Goal: Information Seeking & Learning: Learn about a topic

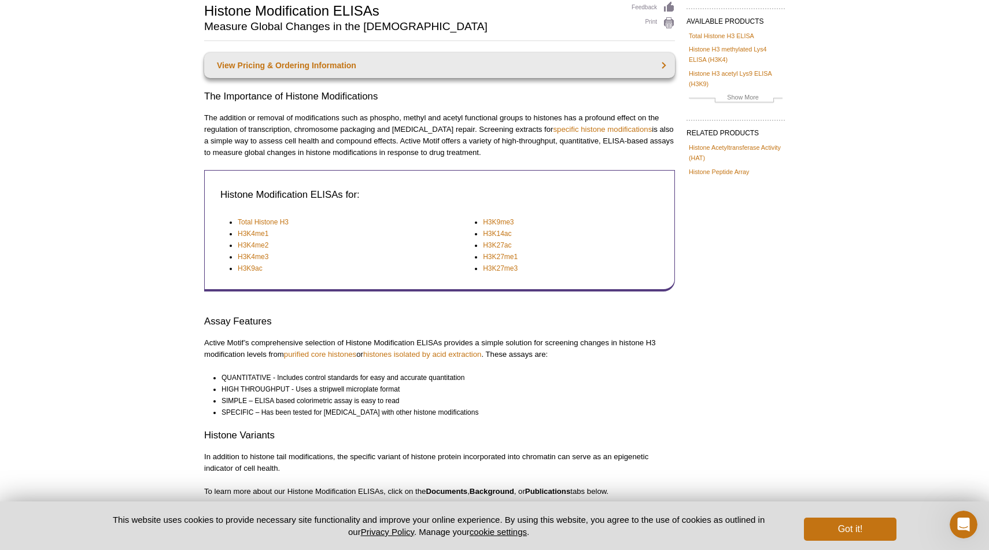
scroll to position [88, 0]
click at [273, 222] on link "Total Histone H3" at bounding box center [263, 223] width 51 height 12
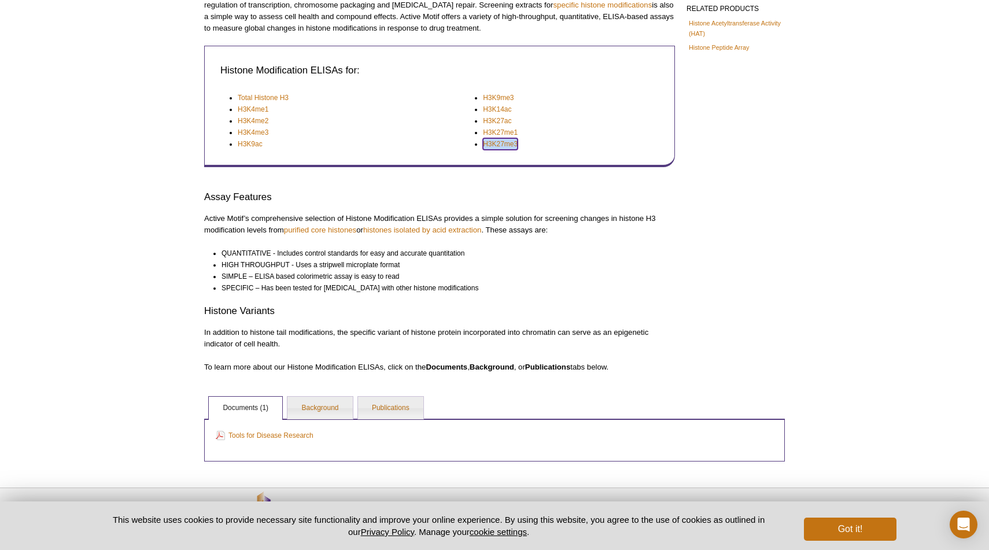
scroll to position [252, 0]
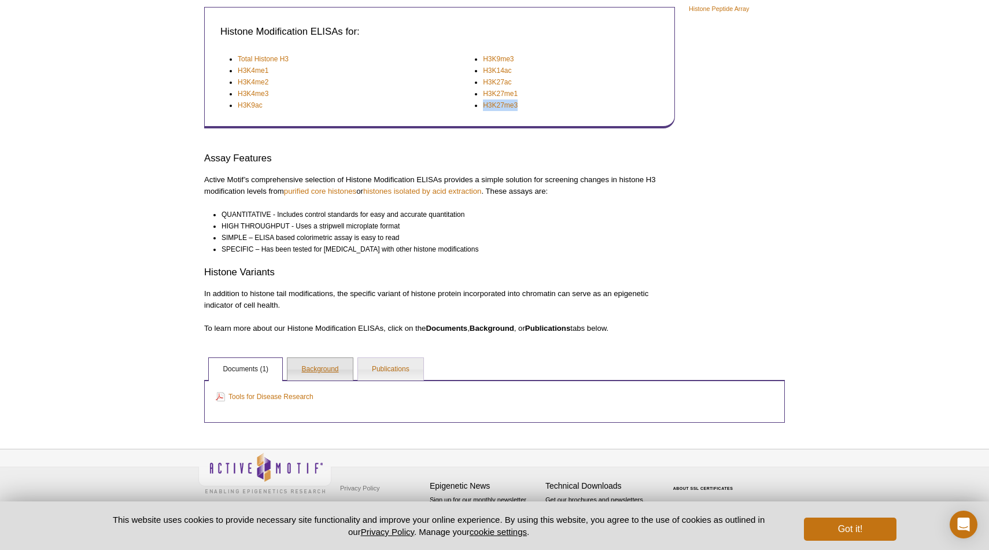
click at [341, 364] on link "Background" at bounding box center [320, 369] width 65 height 23
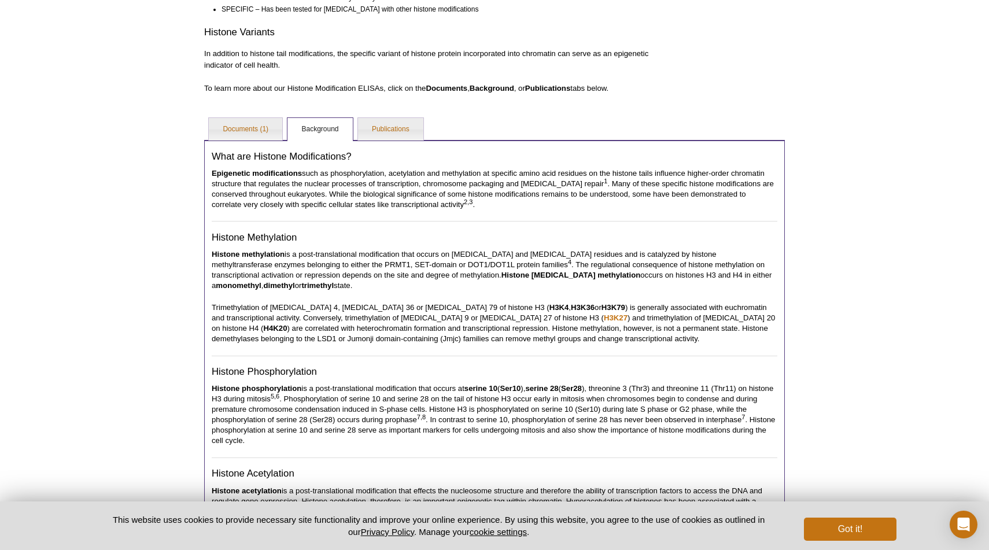
scroll to position [433, 0]
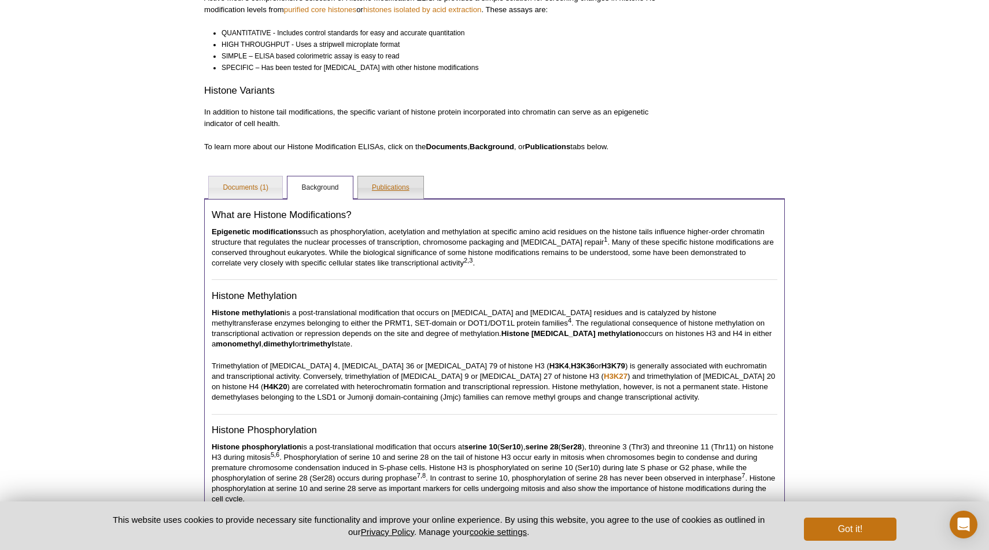
click at [390, 190] on link "Publications" at bounding box center [390, 187] width 65 height 23
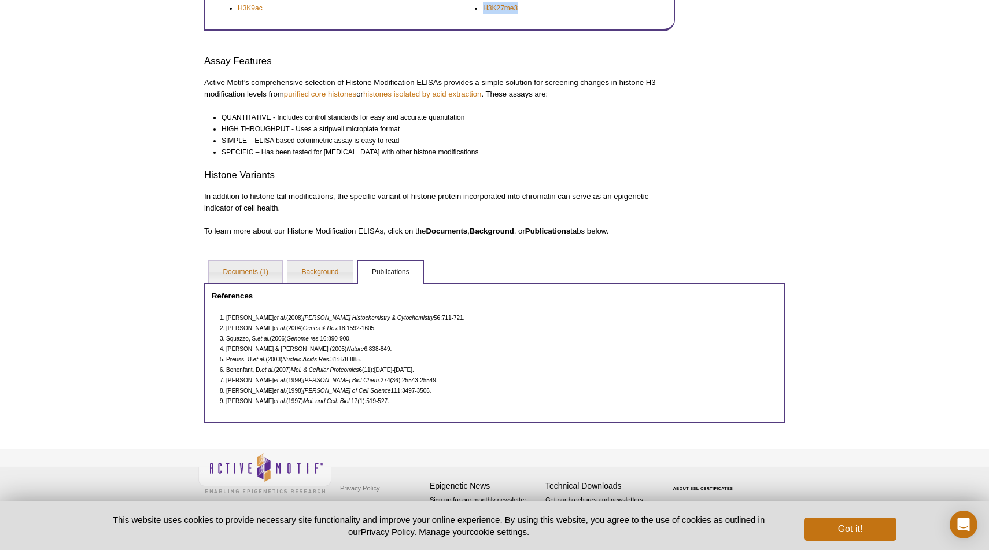
scroll to position [349, 0]
click at [321, 275] on link "Background" at bounding box center [320, 272] width 65 height 23
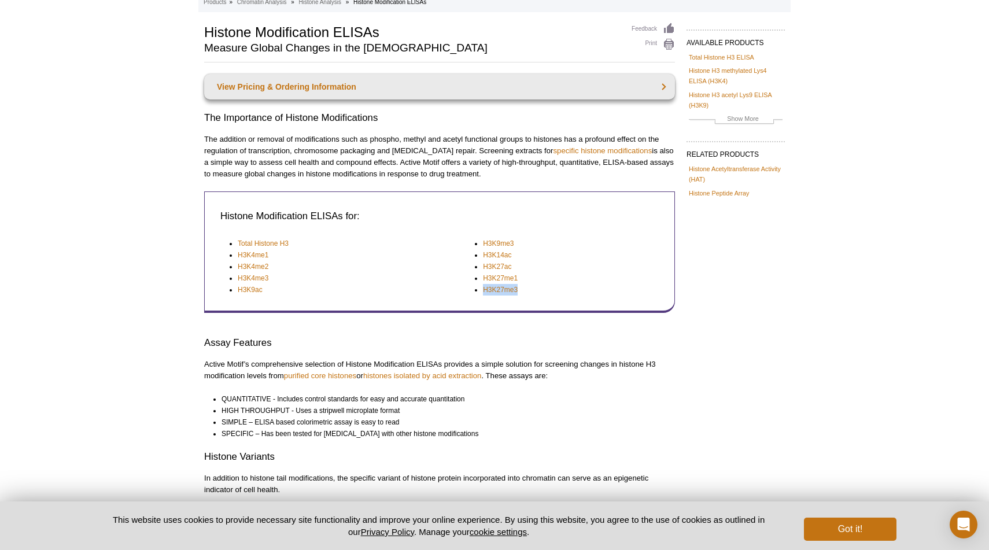
scroll to position [0, 0]
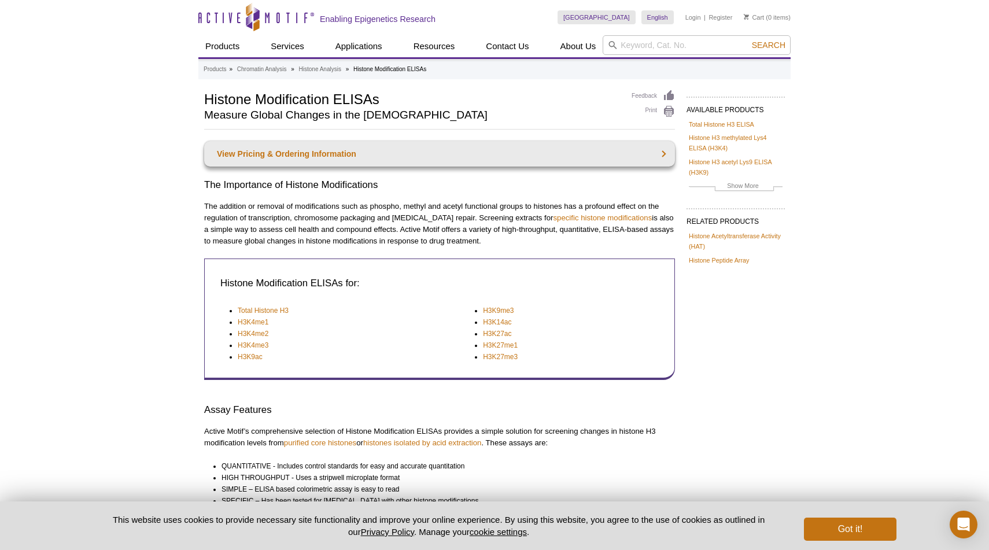
click at [465, 219] on p "The addition or removal of modifications such as phospho, methyl and acetyl fun…" at bounding box center [439, 224] width 471 height 46
click at [465, 220] on p "The addition or removal of modifications such as phospho, methyl and acetyl fun…" at bounding box center [439, 224] width 471 height 46
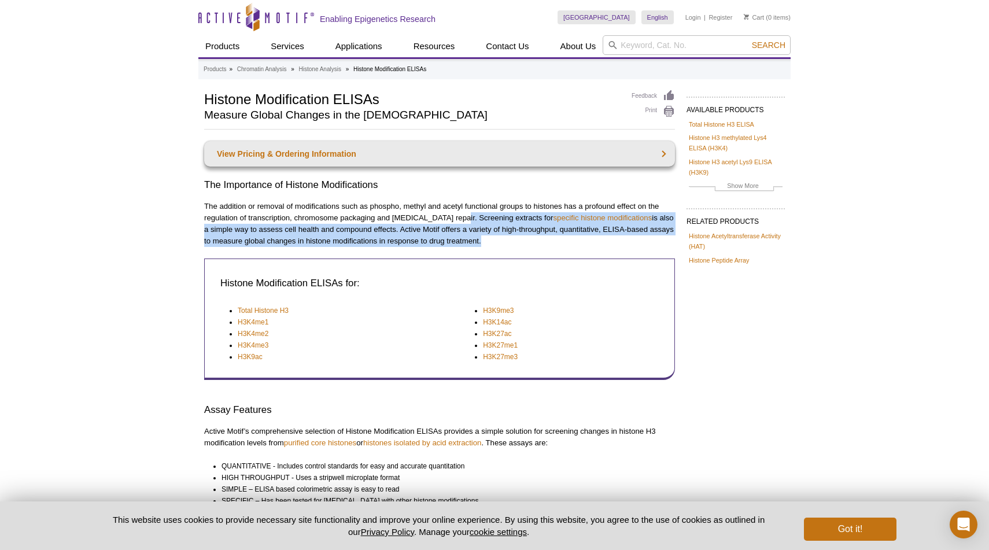
drag, startPoint x: 465, startPoint y: 220, endPoint x: 478, endPoint y: 237, distance: 21.9
click at [478, 237] on p "The addition or removal of modifications such as phospho, methyl and acetyl fun…" at bounding box center [439, 224] width 471 height 46
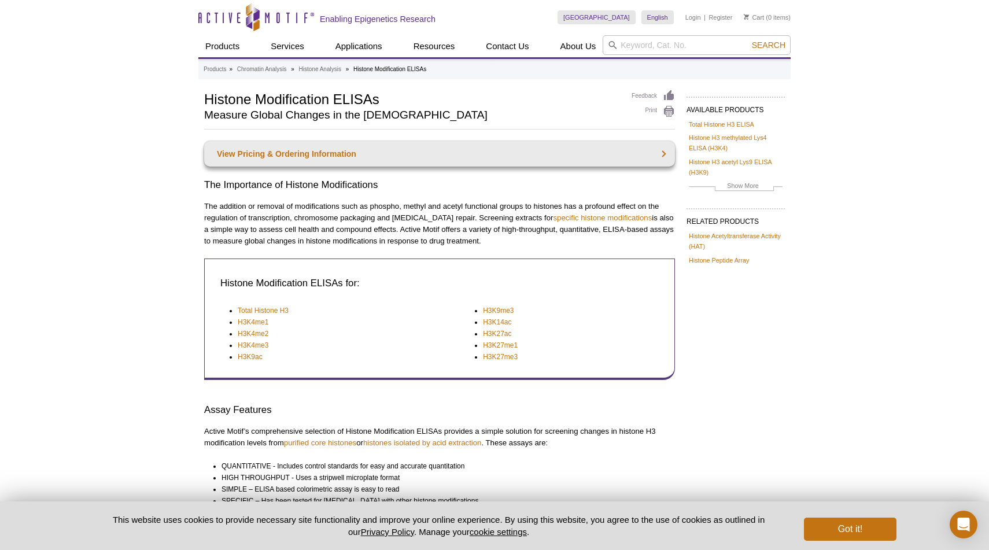
click at [487, 242] on p "The addition or removal of modifications such as phospho, methyl and acetyl fun…" at bounding box center [439, 224] width 471 height 46
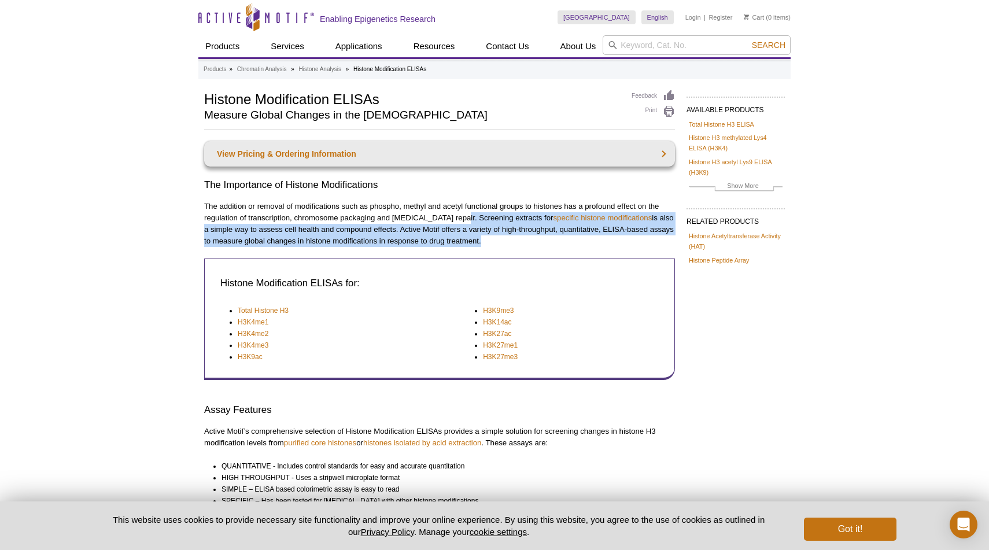
drag, startPoint x: 487, startPoint y: 242, endPoint x: 466, endPoint y: 220, distance: 30.3
click at [466, 220] on p "The addition or removal of modifications such as phospho, methyl and acetyl fun…" at bounding box center [439, 224] width 471 height 46
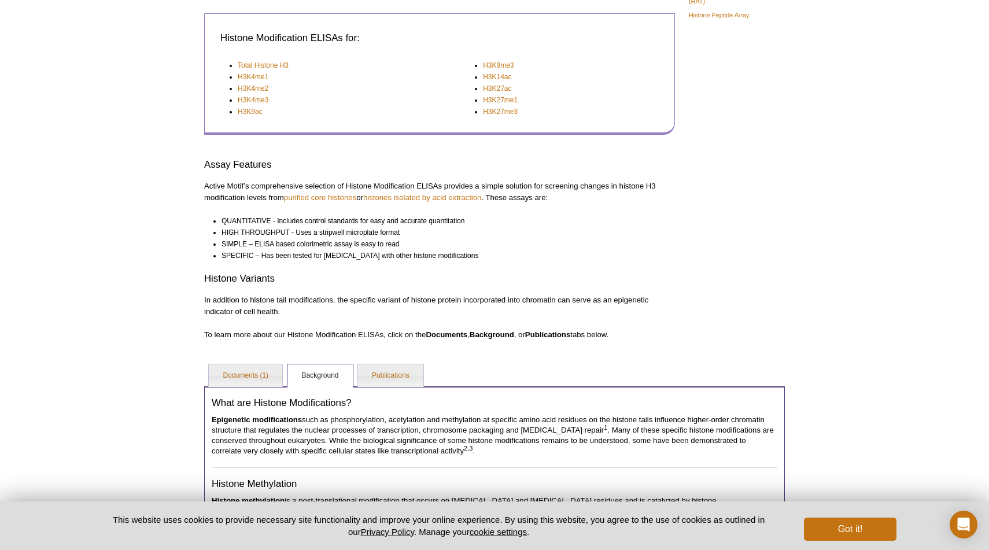
scroll to position [274, 0]
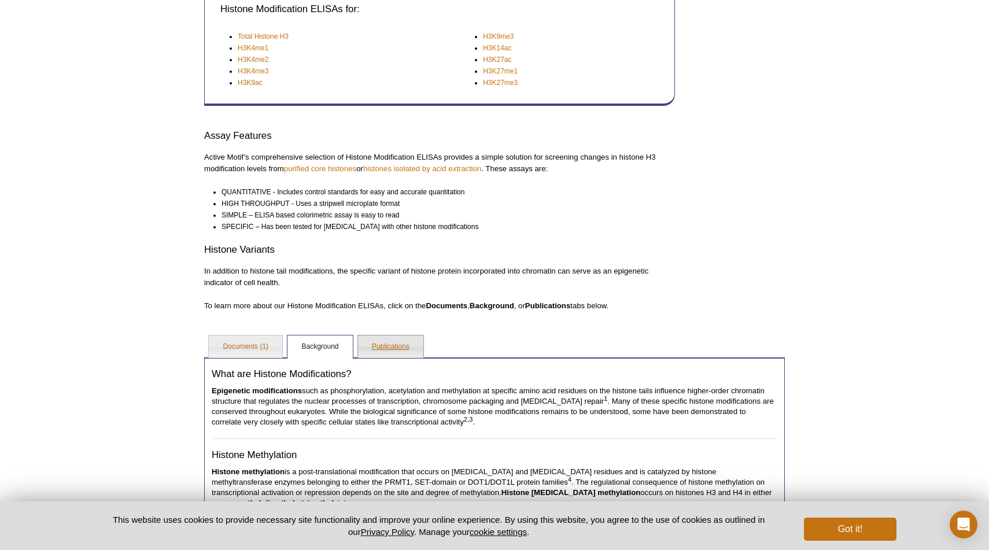
click at [393, 358] on link "Publications" at bounding box center [390, 347] width 65 height 23
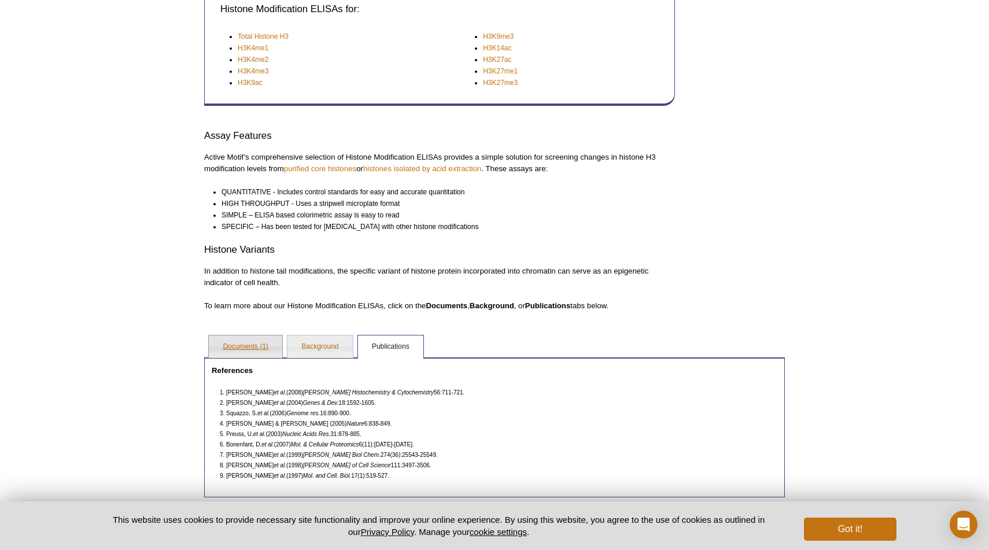
click at [268, 351] on link "Documents (1)" at bounding box center [245, 347] width 73 height 23
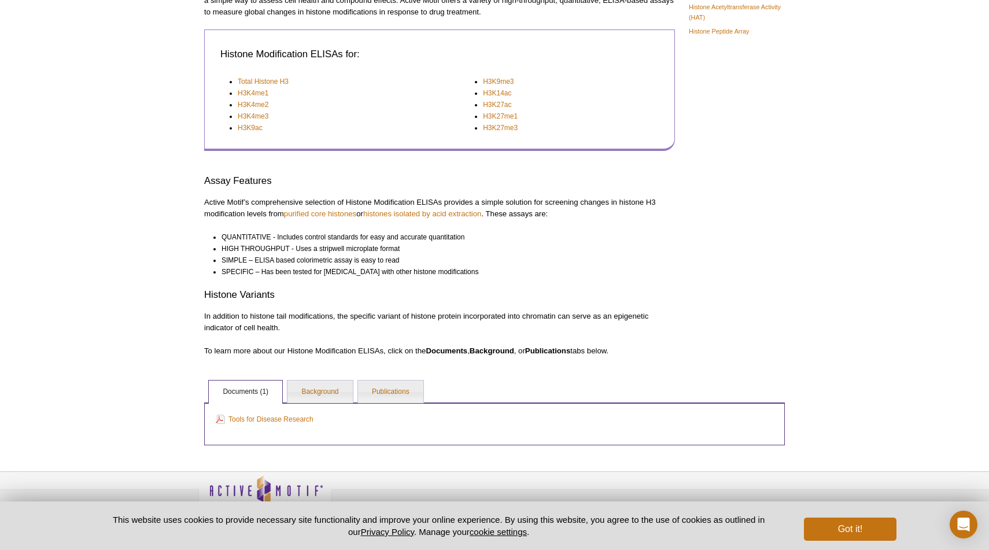
scroll to position [224, 0]
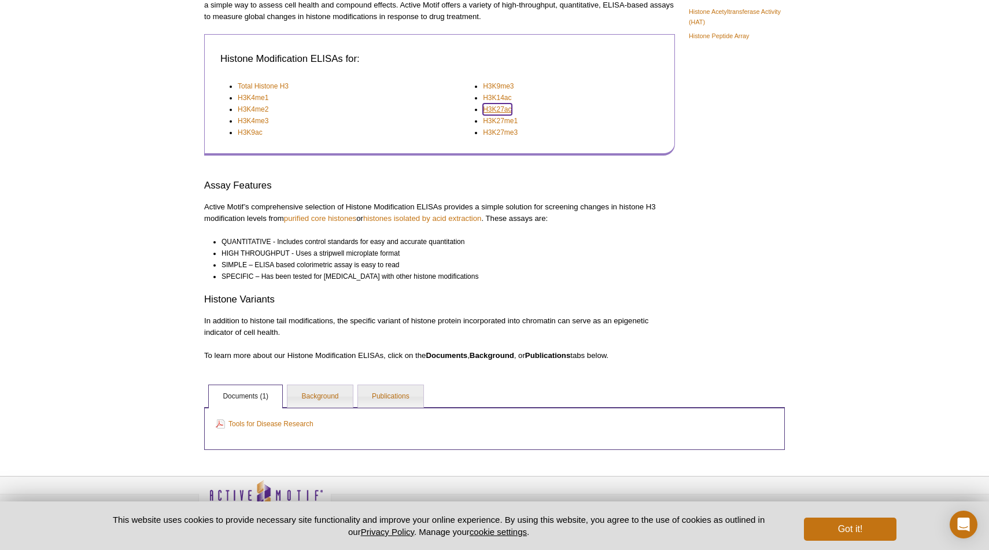
click at [503, 112] on link "H3K27ac" at bounding box center [497, 110] width 28 height 12
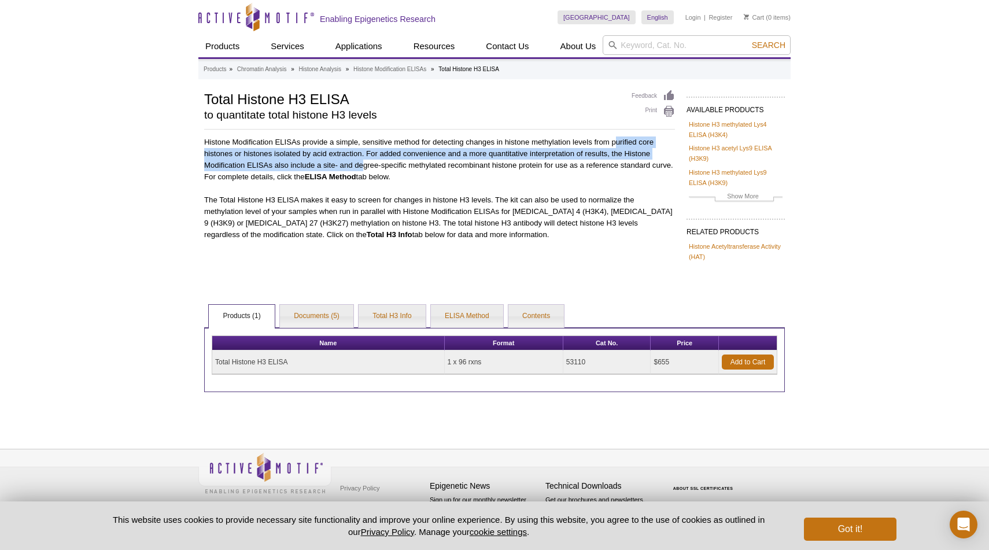
drag, startPoint x: 614, startPoint y: 142, endPoint x: 363, endPoint y: 160, distance: 251.7
click at [363, 160] on p "Histone Modification ELISAs provide a simple, sensitive method for detecting ch…" at bounding box center [439, 160] width 471 height 46
click at [364, 152] on p "Histone Modification ELISAs provide a simple, sensitive method for detecting ch…" at bounding box center [439, 160] width 471 height 46
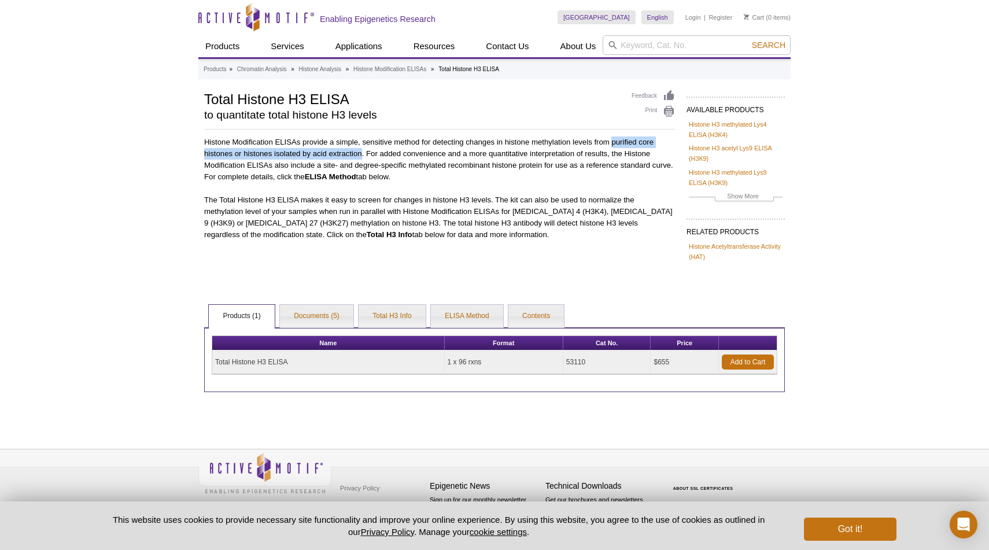
drag, startPoint x: 363, startPoint y: 153, endPoint x: 613, endPoint y: 145, distance: 250.1
click at [613, 145] on p "Histone Modification ELISAs provide a simple, sensitive method for detecting ch…" at bounding box center [439, 160] width 471 height 46
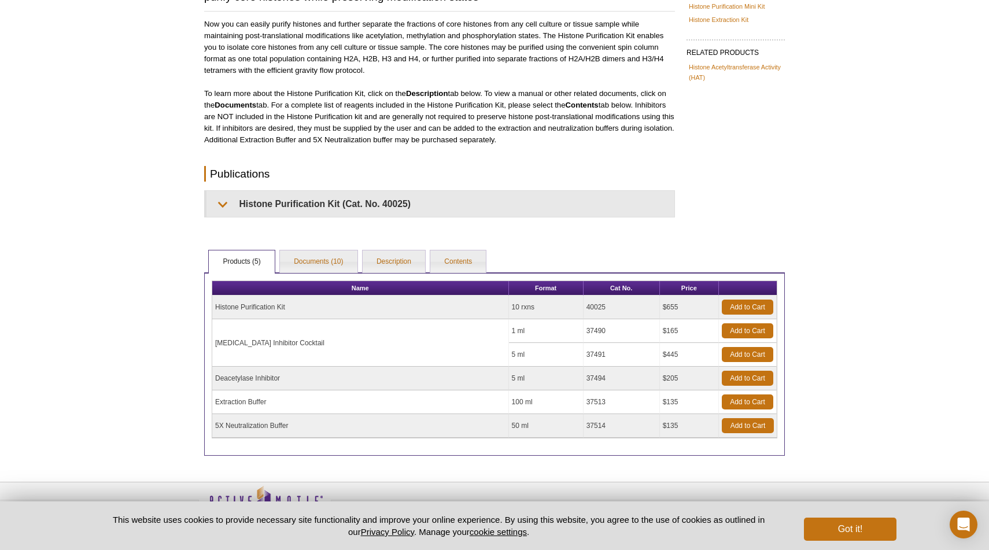
scroll to position [117, 0]
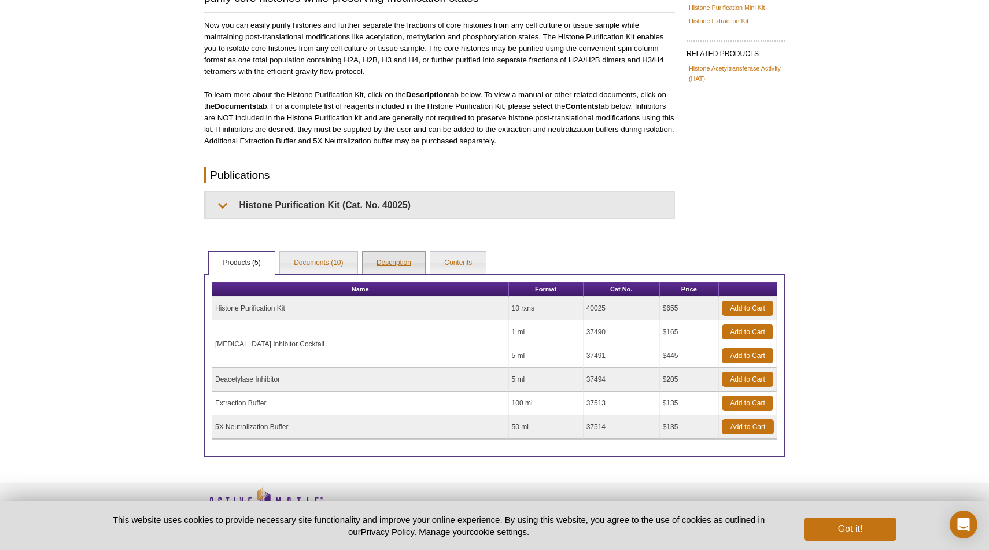
click at [387, 266] on link "Description" at bounding box center [394, 263] width 62 height 23
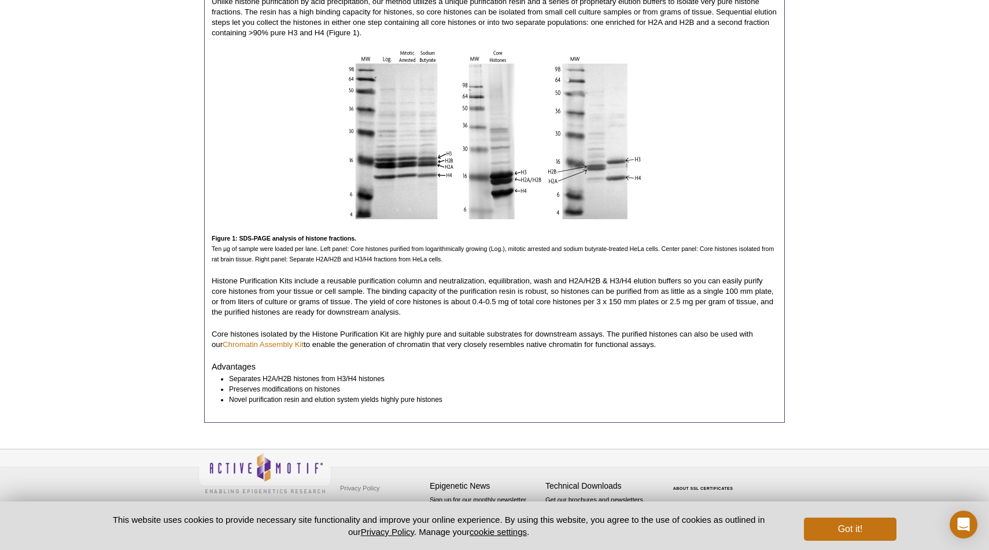
scroll to position [0, 0]
